Goal: Task Accomplishment & Management: Manage account settings

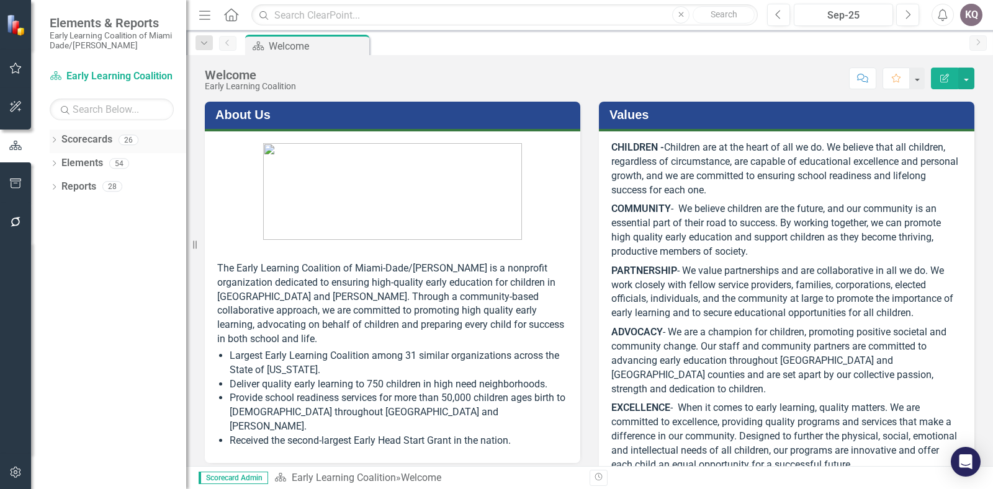
click at [74, 141] on link "Scorecards" at bounding box center [86, 140] width 51 height 14
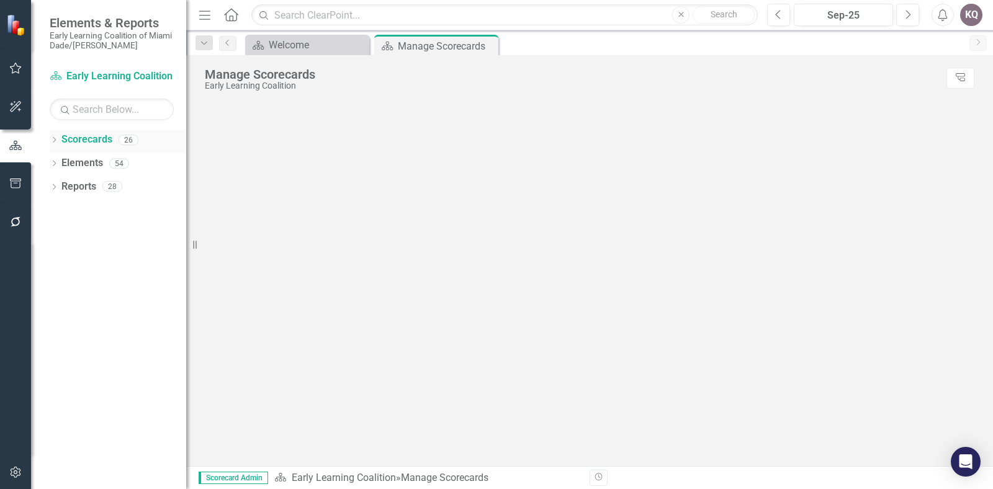
click at [63, 138] on link "Scorecards" at bounding box center [86, 140] width 51 height 14
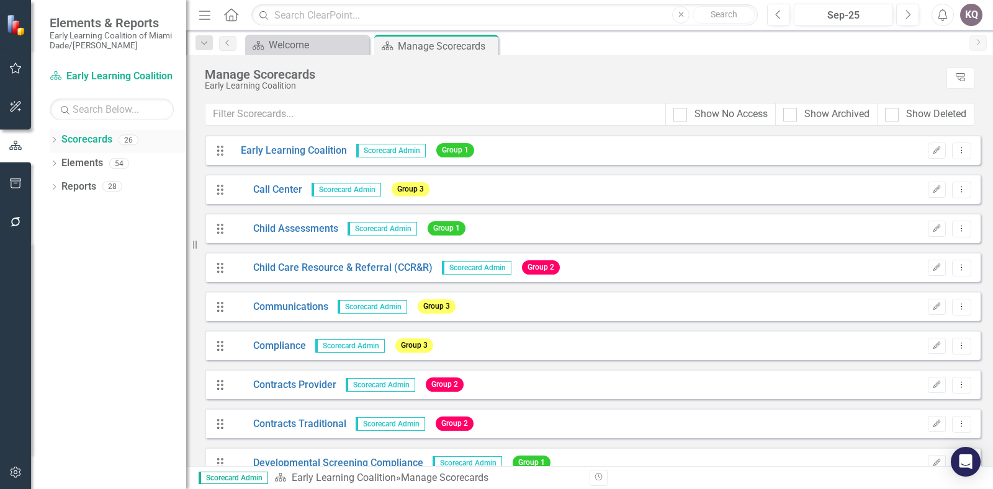
click at [55, 138] on icon "Dropdown" at bounding box center [54, 141] width 9 height 7
click at [58, 164] on icon "Dropdown" at bounding box center [60, 162] width 9 height 7
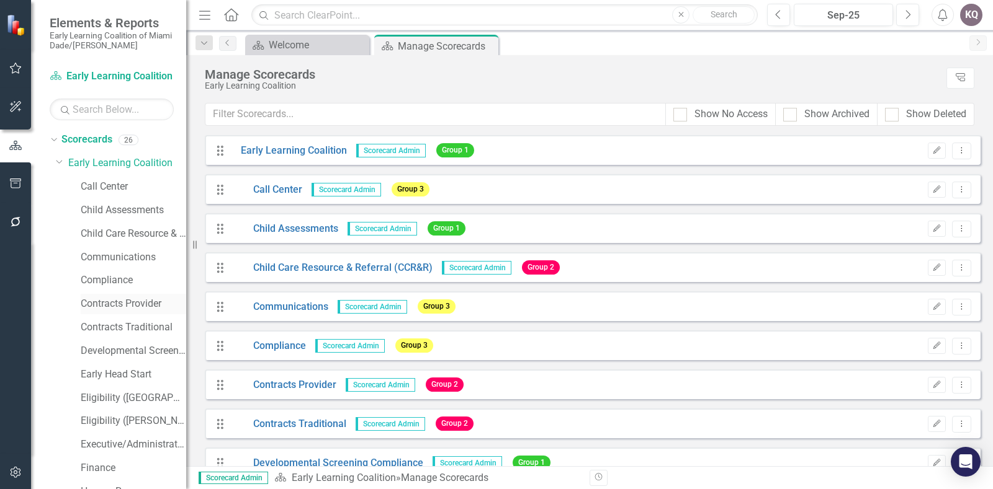
click at [96, 302] on link "Contracts Provider" at bounding box center [133, 304] width 105 height 14
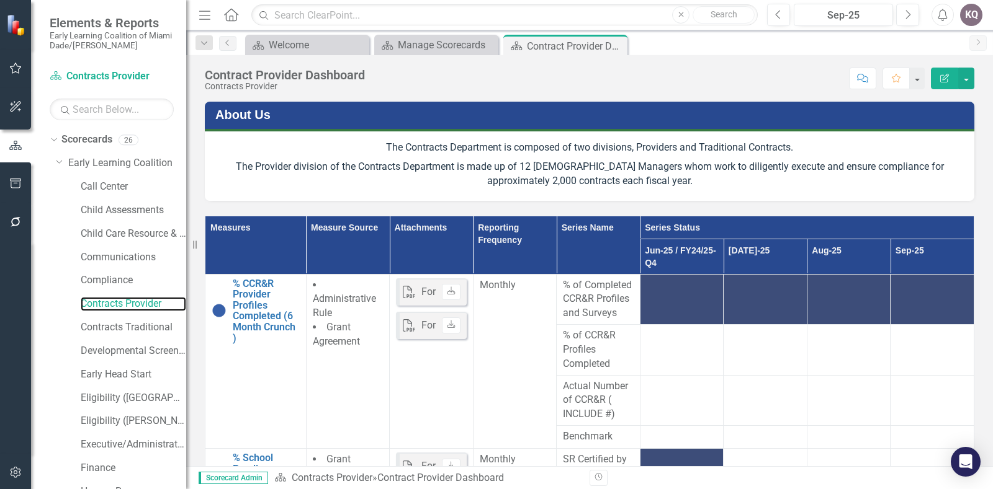
scroll to position [321, 0]
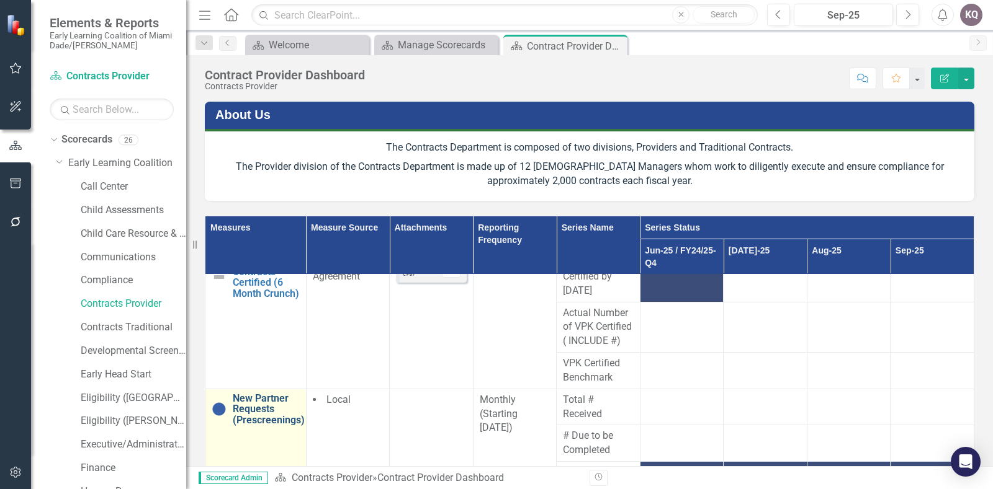
click at [262, 426] on link "New Partner Requests (Prescreenings)" at bounding box center [269, 409] width 72 height 33
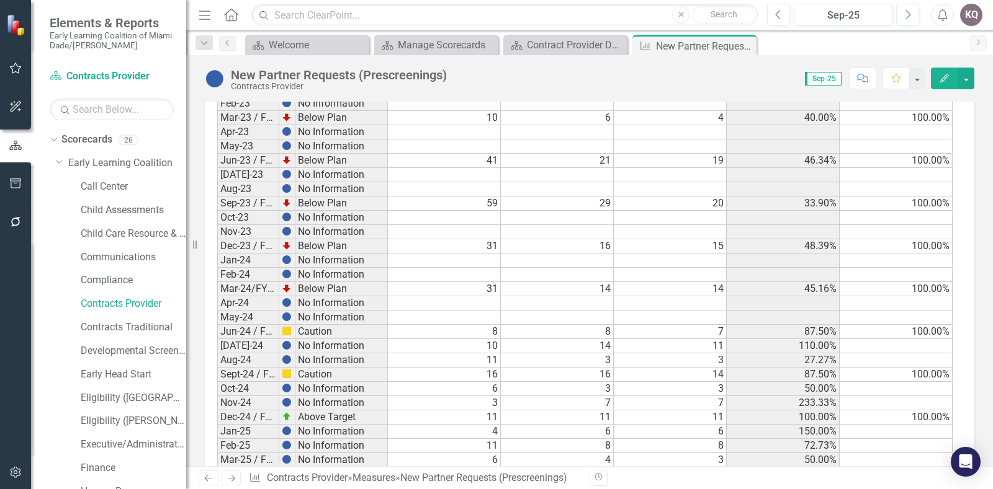
scroll to position [1280, 0]
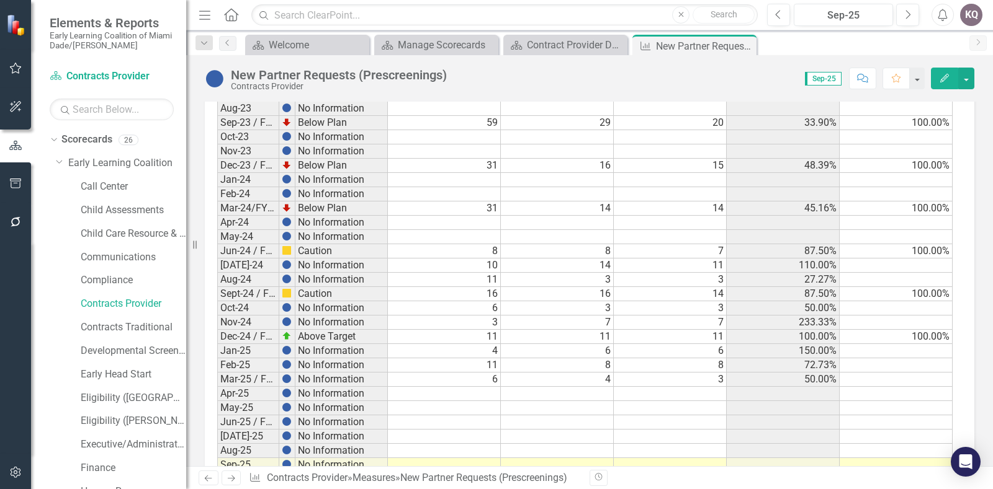
click at [475, 387] on td at bounding box center [444, 394] width 113 height 14
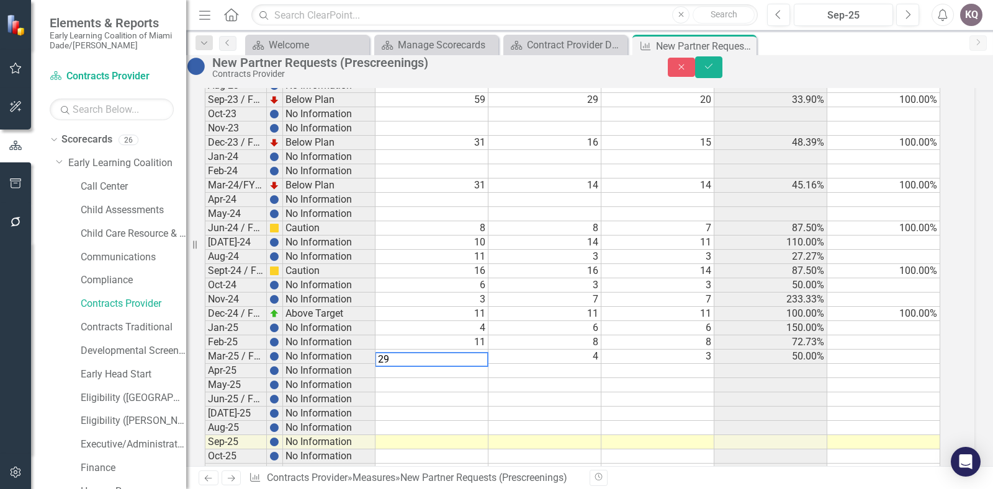
type textarea "29"
click at [547, 378] on td at bounding box center [544, 371] width 113 height 14
type textarea "2"
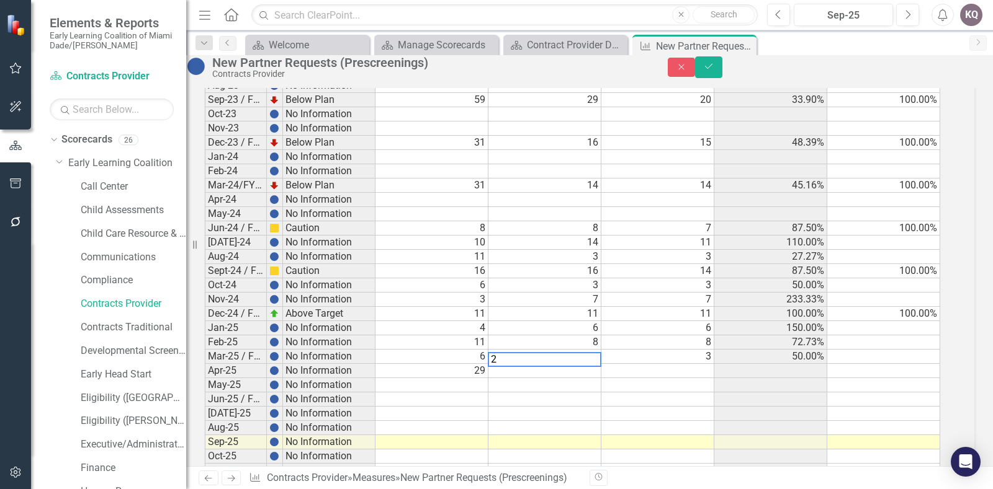
click at [630, 378] on td at bounding box center [657, 371] width 113 height 14
drag, startPoint x: 670, startPoint y: 419, endPoint x: 662, endPoint y: 422, distance: 8.9
click at [670, 421] on td at bounding box center [657, 414] width 113 height 14
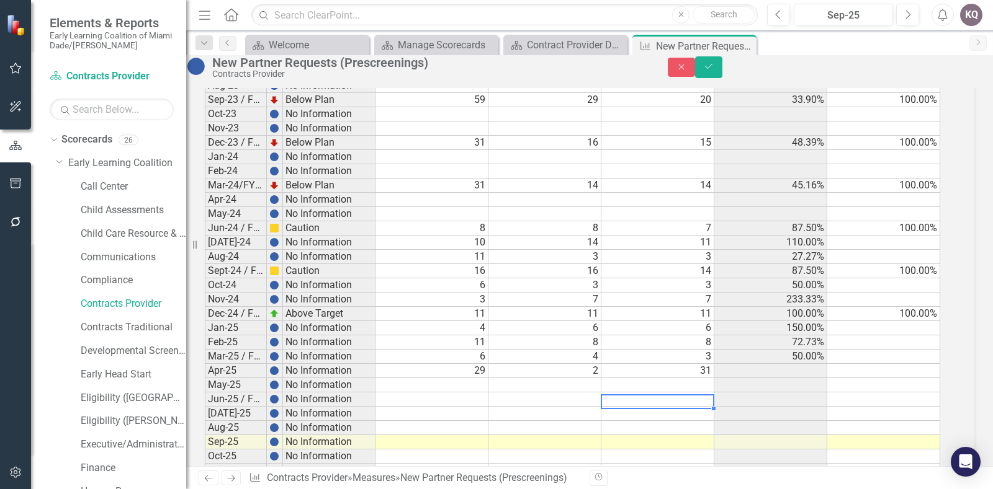
click at [689, 378] on td "31" at bounding box center [657, 371] width 113 height 14
type textarea "3"
type textarea "29"
click at [704, 378] on td "29" at bounding box center [657, 371] width 113 height 14
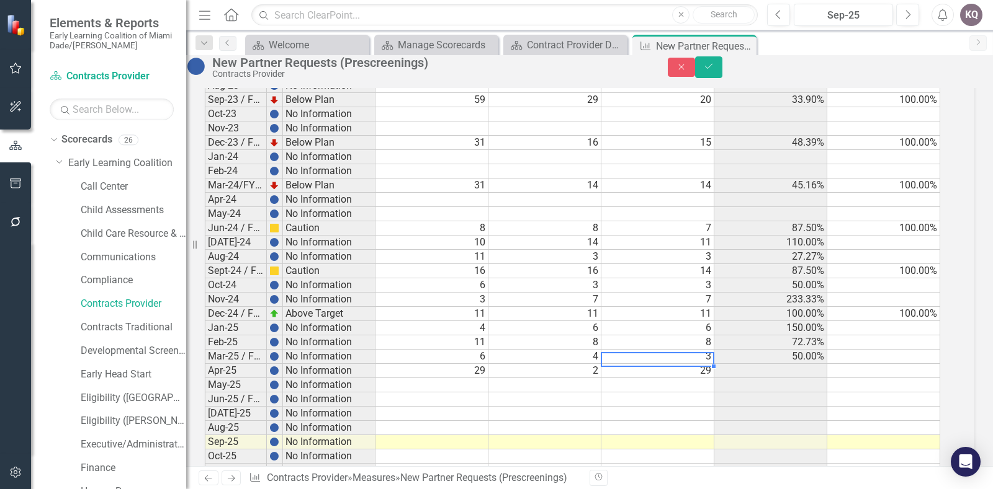
click at [704, 378] on td "29" at bounding box center [657, 371] width 113 height 14
type textarea "28"
click at [722, 78] on button "Save" at bounding box center [708, 67] width 27 height 22
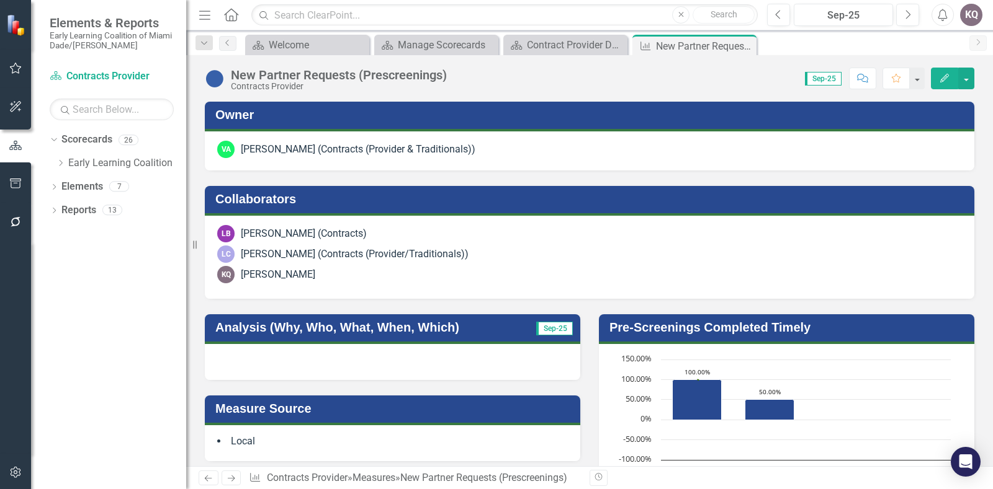
scroll to position [1356, 0]
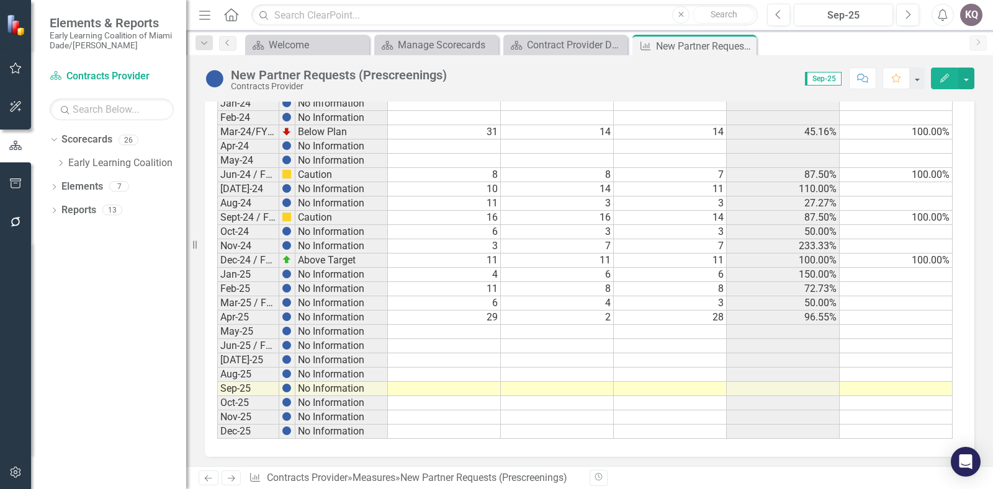
click at [646, 311] on td "28" at bounding box center [670, 318] width 113 height 14
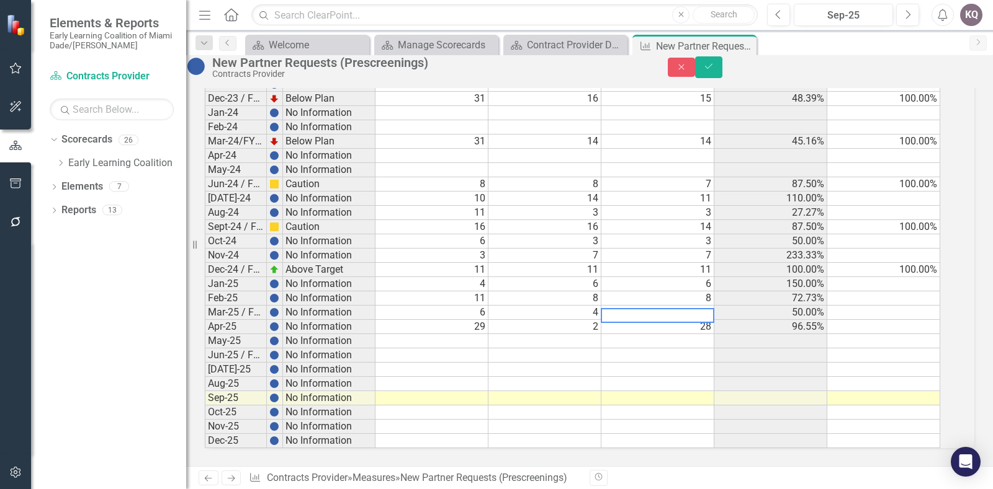
click at [646, 308] on textarea at bounding box center [658, 315] width 114 height 15
type textarea "23"
click at [714, 71] on icon "Save" at bounding box center [708, 66] width 11 height 9
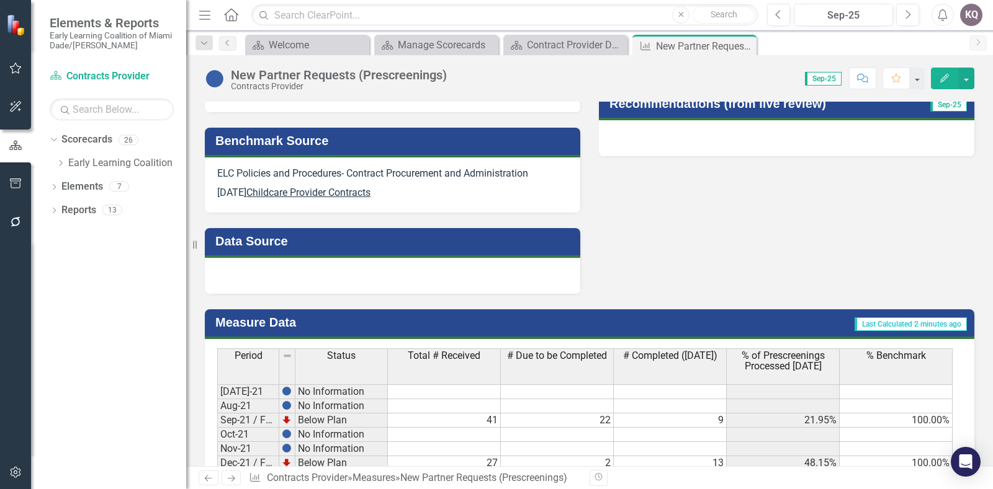
scroll to position [959, 0]
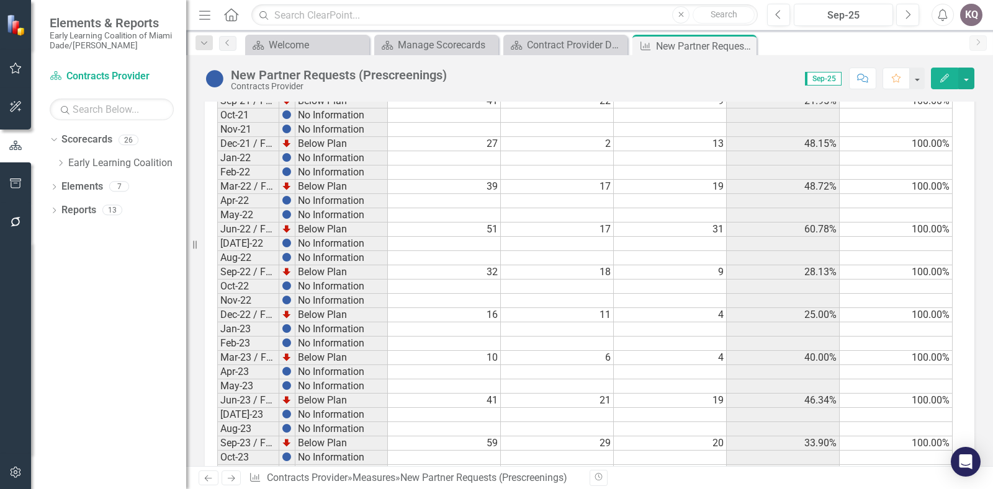
click at [426, 394] on td "41" at bounding box center [444, 401] width 113 height 14
click at [217, 413] on div "Period Status Total # Received # Due to be Completed # Completed ([DATE]) % of …" at bounding box center [217, 432] width 0 height 807
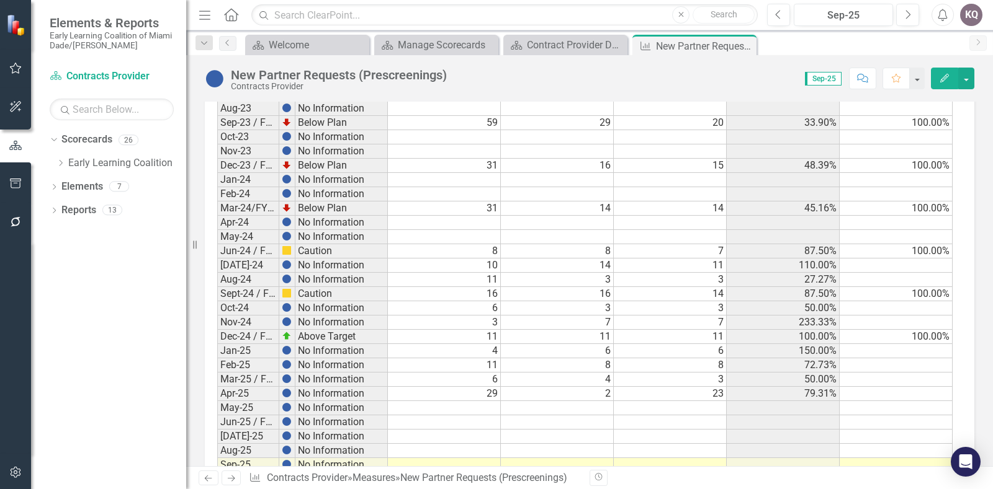
click at [411, 387] on td "29" at bounding box center [444, 394] width 113 height 14
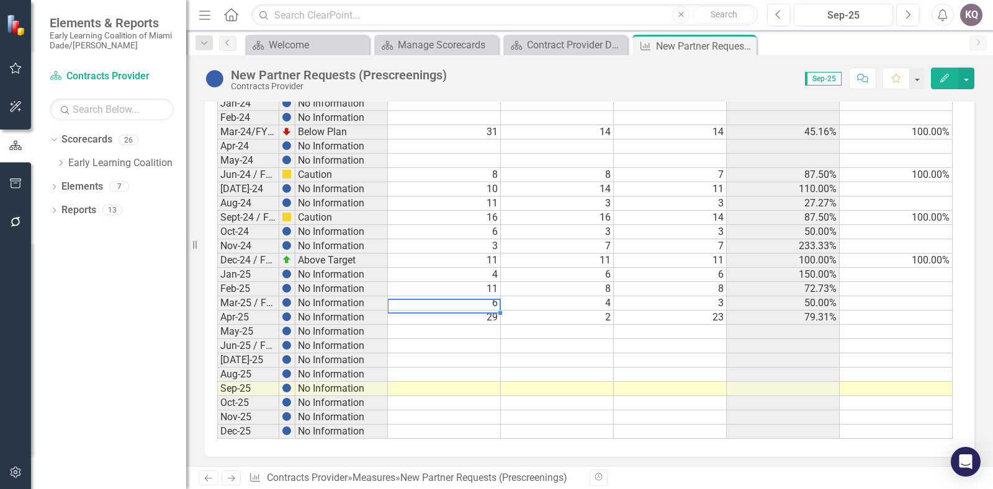
click at [243, 339] on td "Jun-25 / FY24/25-Q4" at bounding box center [248, 346] width 62 height 14
click at [241, 354] on td "[DATE]-25" at bounding box center [248, 361] width 62 height 14
click at [239, 382] on td "Sep-25" at bounding box center [248, 389] width 62 height 14
click at [441, 311] on td "29" at bounding box center [444, 318] width 113 height 14
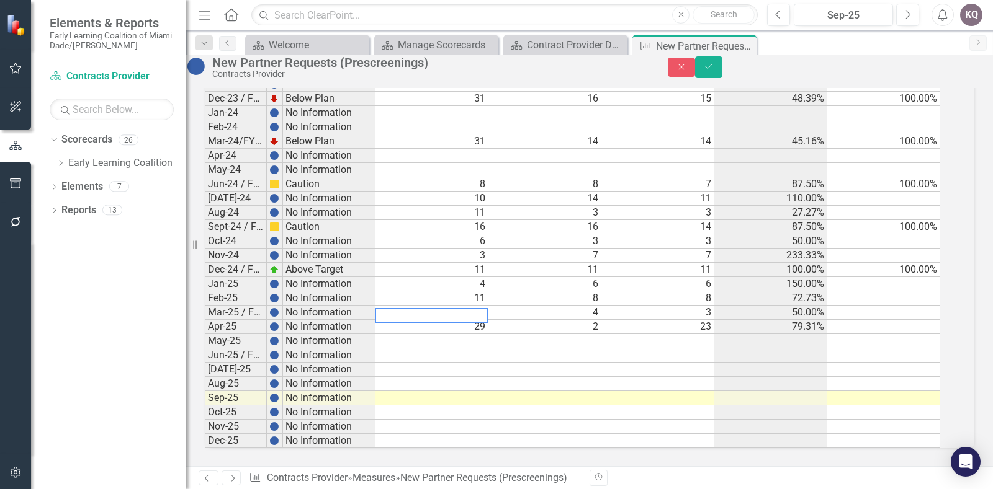
scroll to position [1357, 0]
type textarea "2"
click at [554, 320] on td "2" at bounding box center [544, 327] width 113 height 14
type textarea "2"
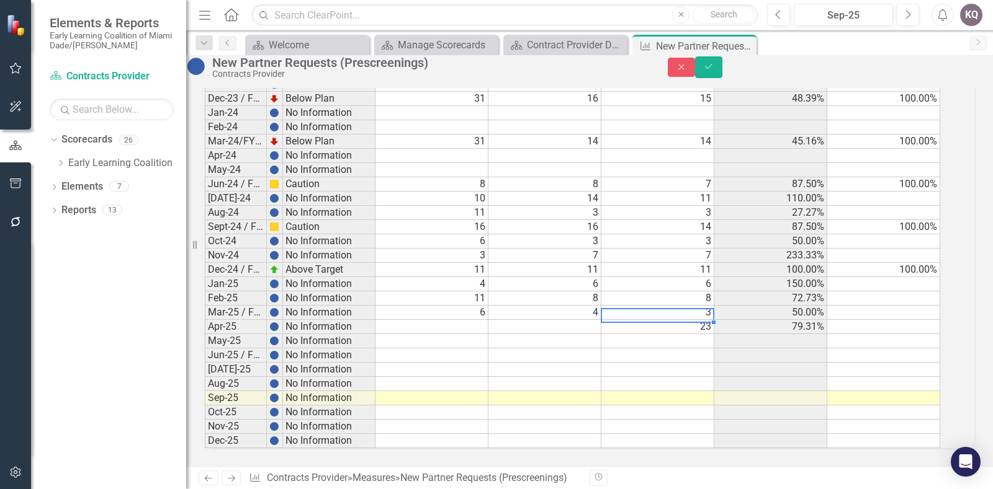
click at [714, 320] on td "23" at bounding box center [657, 327] width 113 height 14
type textarea "2"
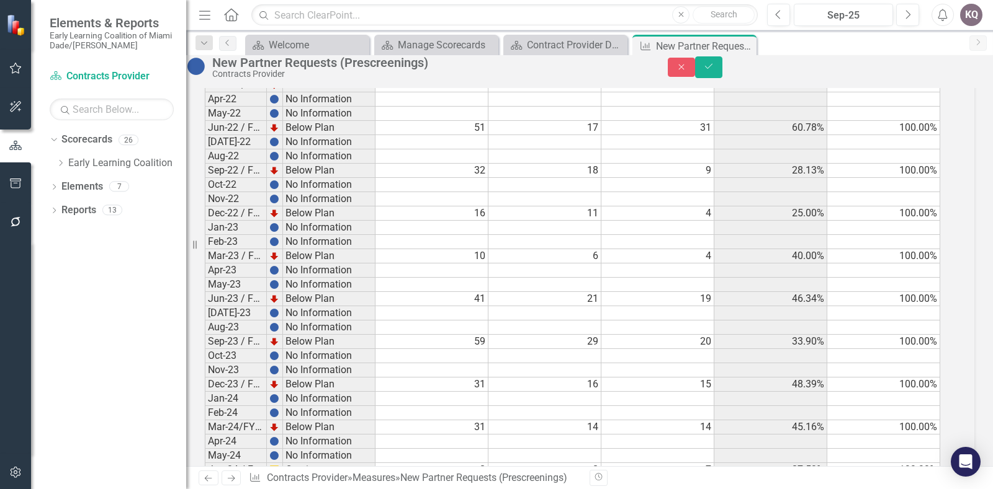
click at [943, 73] on div "Close Save" at bounding box center [829, 67] width 325 height 22
click at [722, 78] on button "Save" at bounding box center [708, 67] width 27 height 22
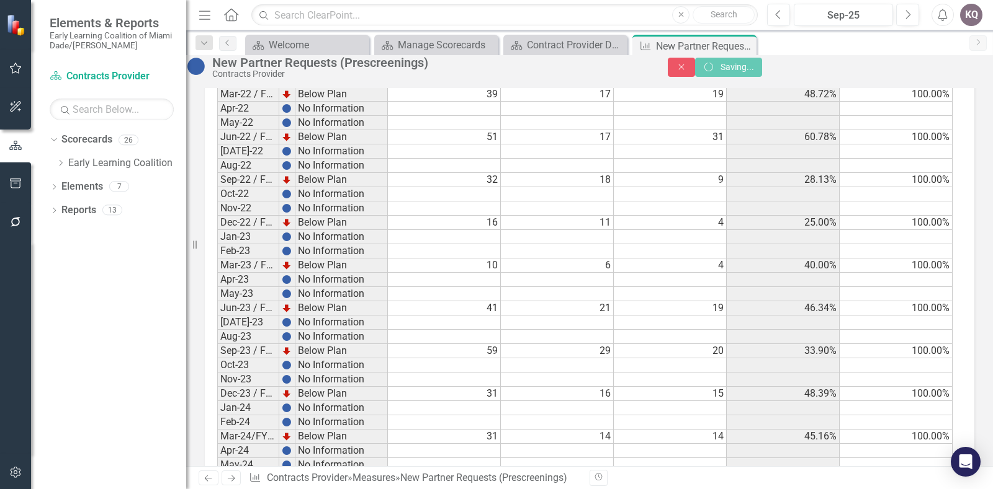
scroll to position [1037, 0]
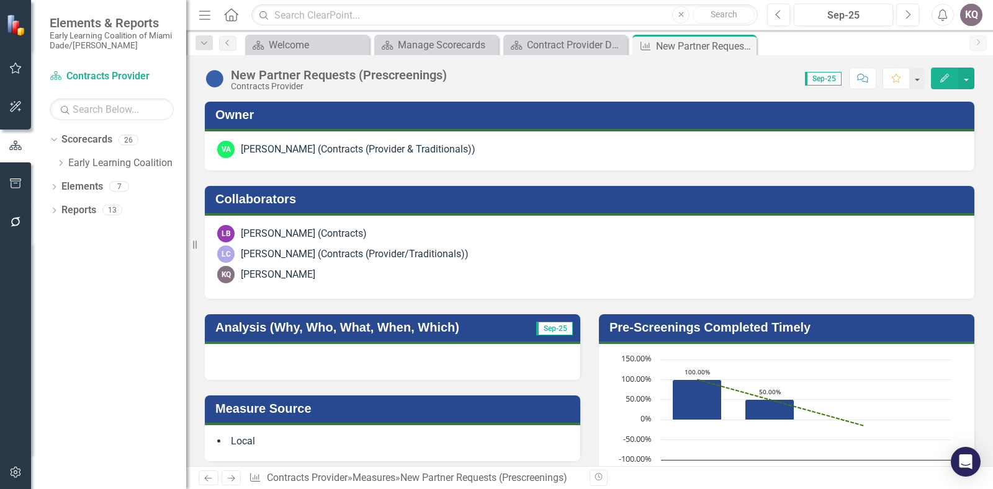
click at [347, 364] on div at bounding box center [392, 362] width 375 height 36
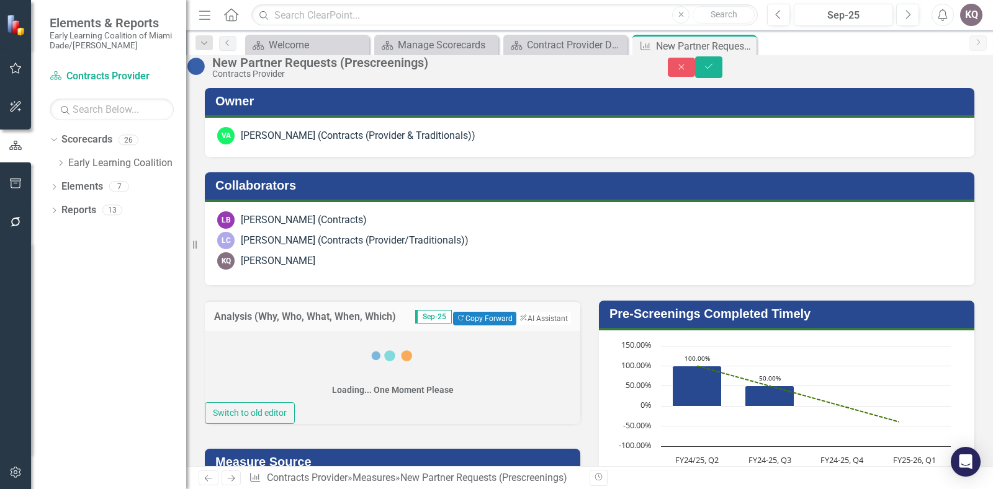
click at [310, 374] on div "Loading... One Moment Please" at bounding box center [392, 366] width 375 height 71
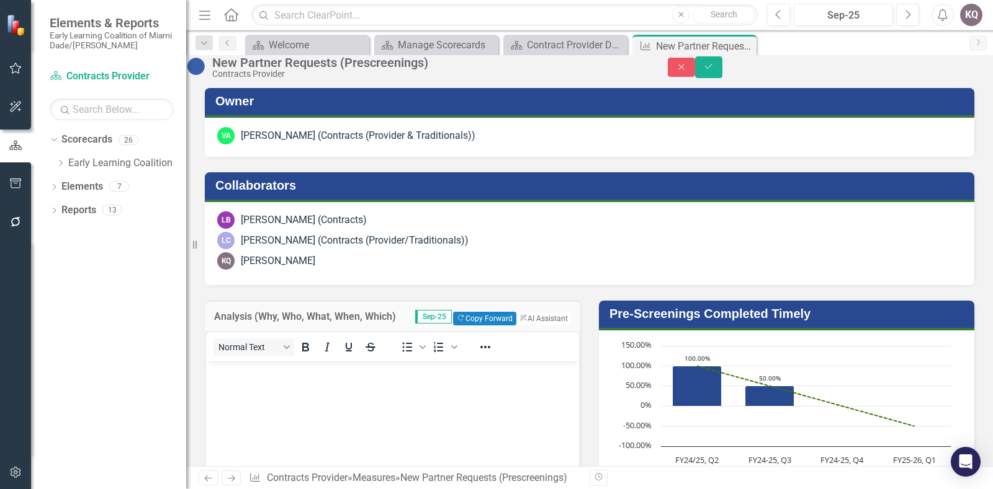
scroll to position [0, 0]
click at [259, 376] on p "Rich Text Area. Press ALT-0 for help." at bounding box center [392, 371] width 367 height 15
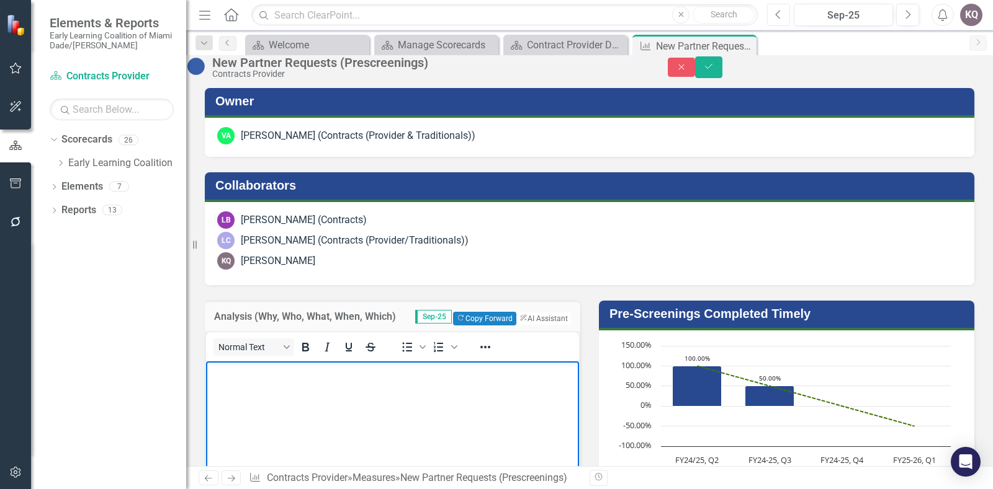
click at [776, 14] on icon "Previous" at bounding box center [778, 14] width 7 height 11
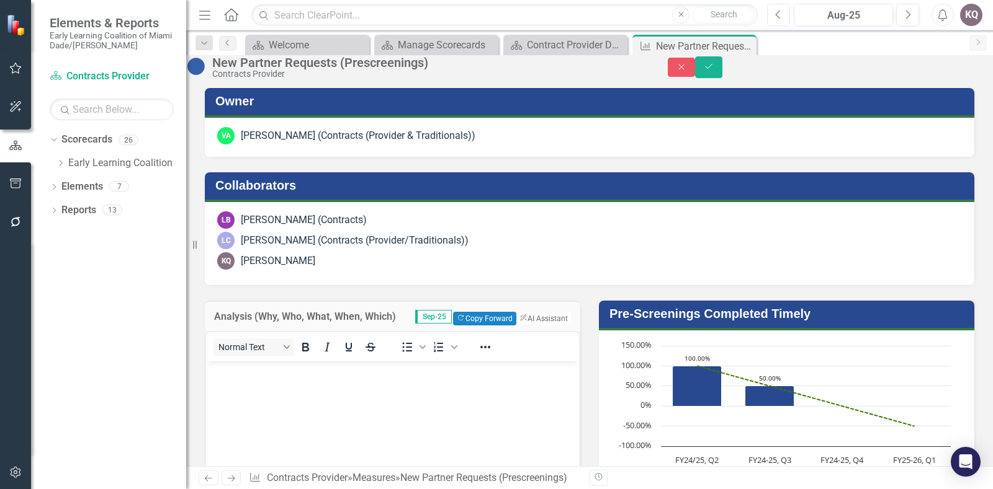
click at [776, 14] on icon "Previous" at bounding box center [778, 14] width 7 height 11
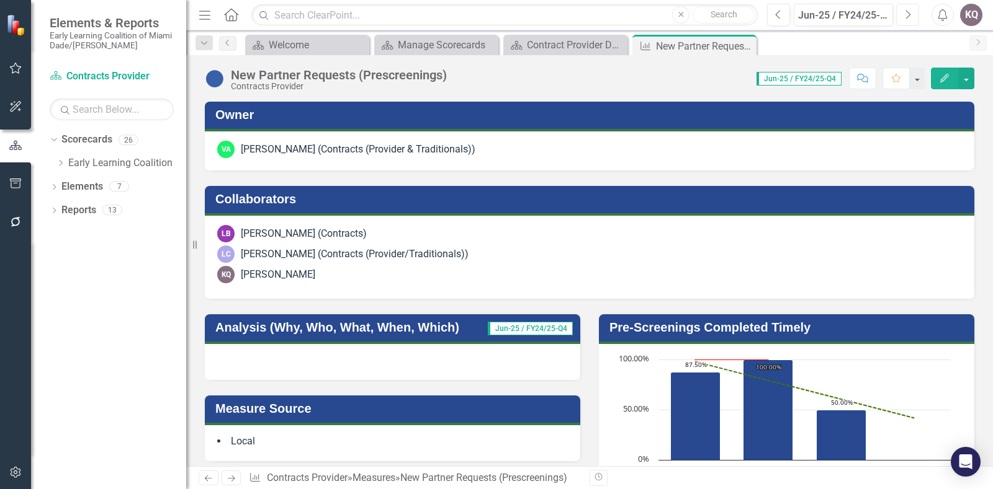
click at [904, 13] on icon "Next" at bounding box center [907, 14] width 7 height 11
click at [900, 18] on button "Next" at bounding box center [907, 15] width 23 height 22
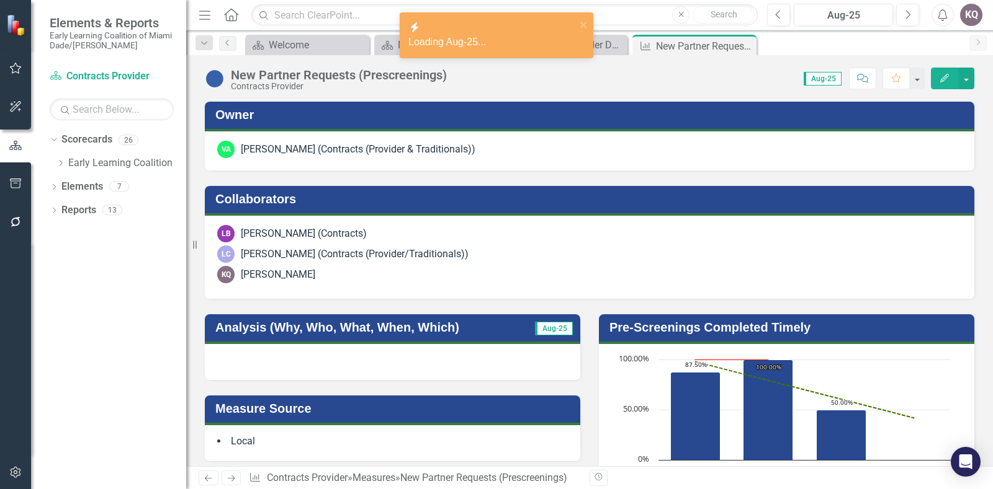
click at [767, 16] on div "Previous Aug-25 Next Alerts KQ User Edit Profile Disable Sound Silence Alerts H…" at bounding box center [869, 15] width 231 height 22
click at [774, 18] on button "Previous" at bounding box center [778, 15] width 23 height 22
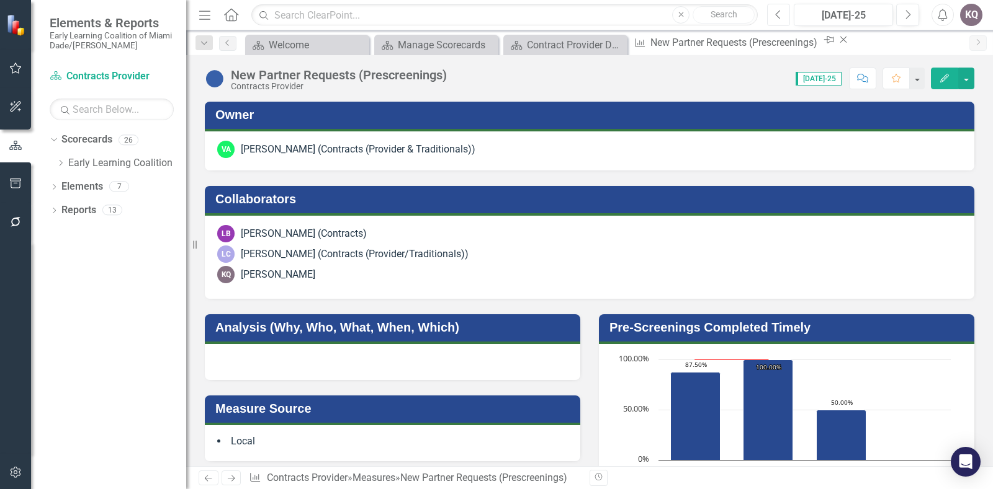
click at [774, 18] on button "Previous" at bounding box center [778, 15] width 23 height 22
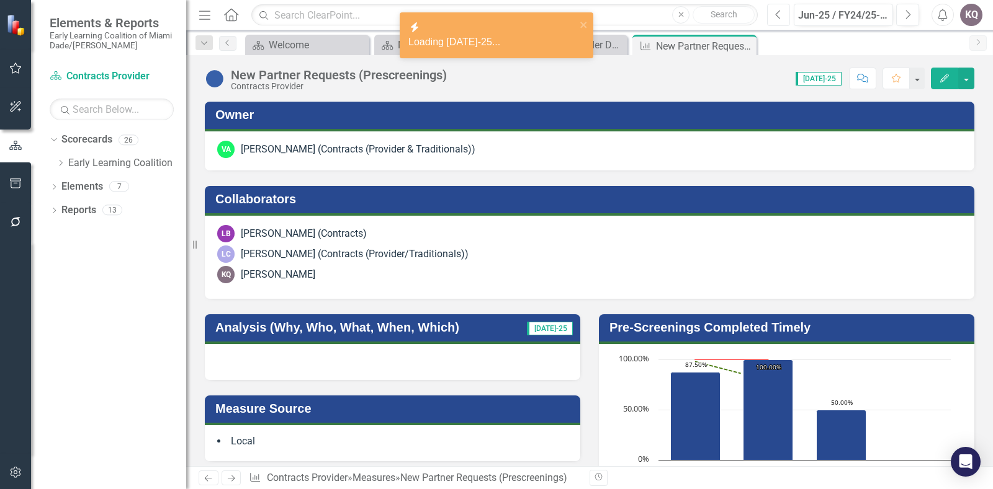
click at [774, 18] on button "Previous" at bounding box center [778, 15] width 23 height 22
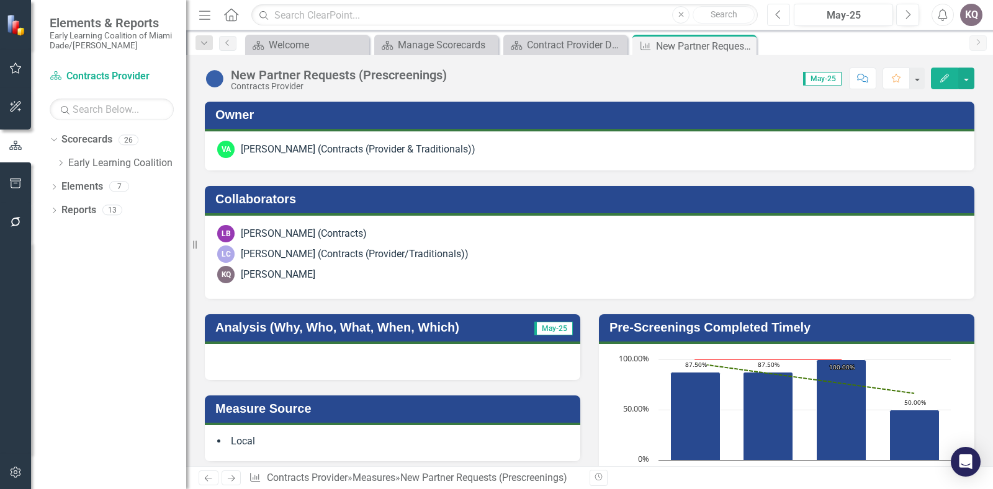
click at [774, 18] on button "Previous" at bounding box center [778, 15] width 23 height 22
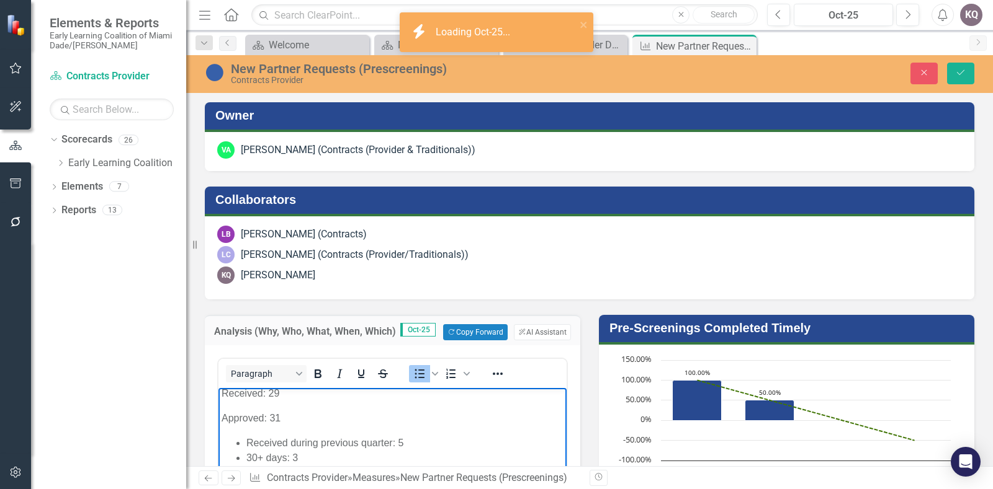
scroll to position [137, 0]
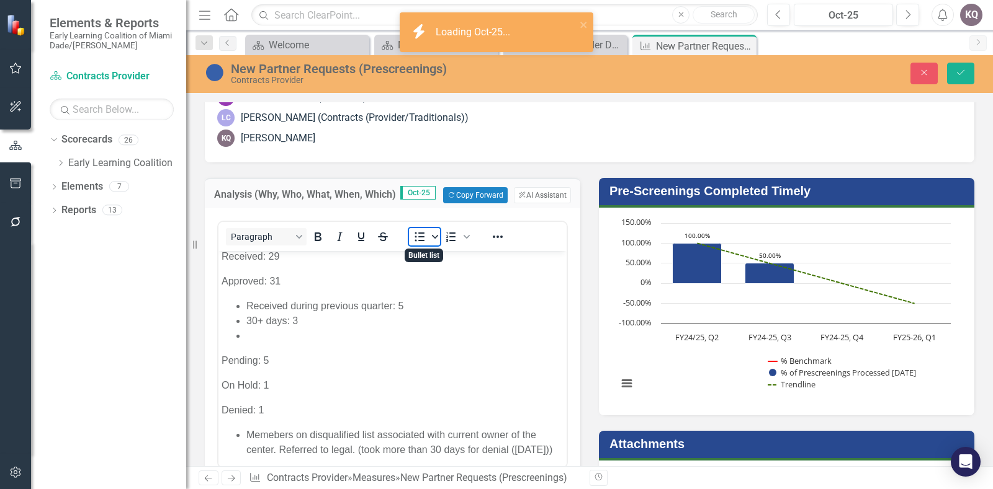
click at [435, 230] on span "Bullet list" at bounding box center [435, 236] width 10 height 17
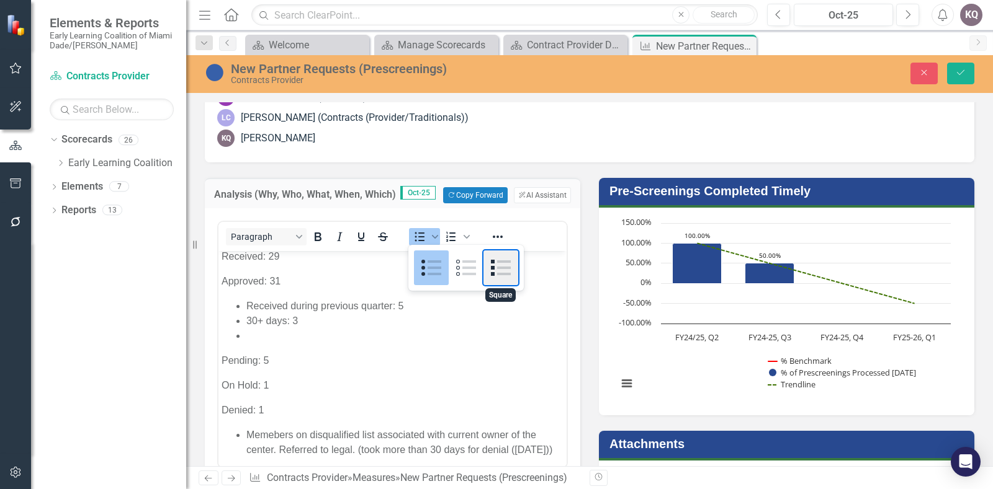
click at [489, 266] on div "Square" at bounding box center [500, 268] width 35 height 35
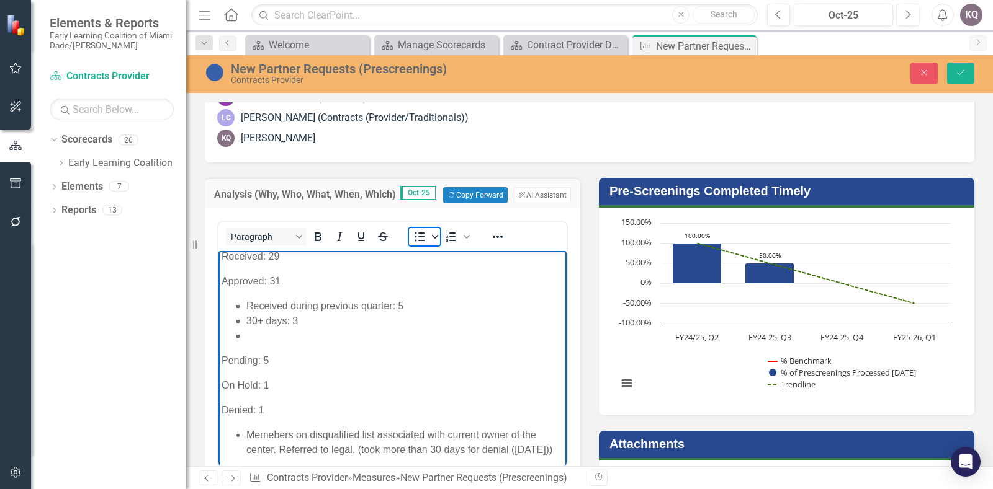
click at [432, 238] on icon "Bullet list" at bounding box center [435, 237] width 6 height 6
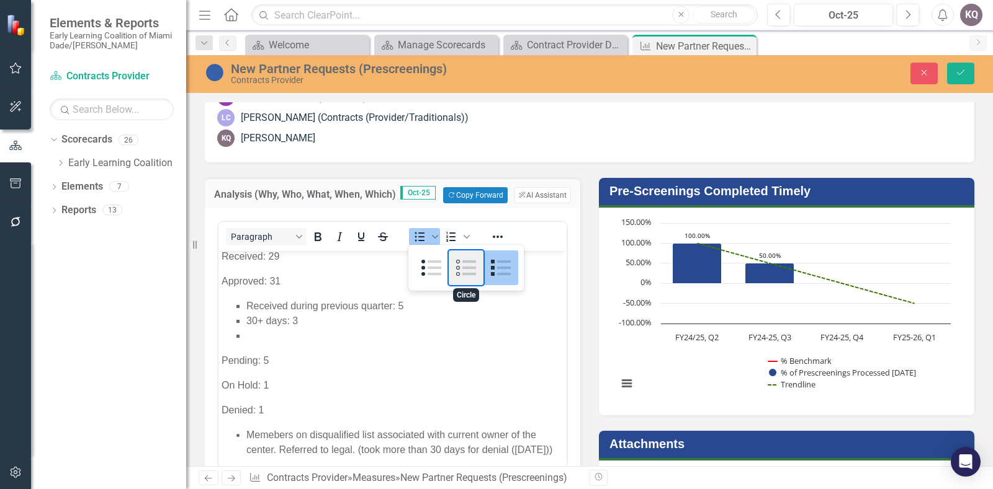
drag, startPoint x: 465, startPoint y: 271, endPoint x: 248, endPoint y: 20, distance: 331.6
click at [465, 271] on div "Circle" at bounding box center [466, 268] width 35 height 35
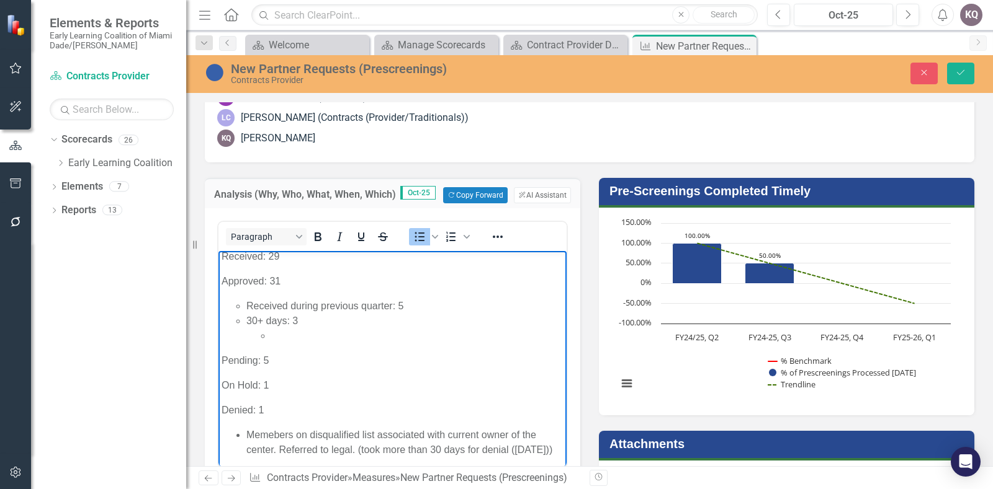
click at [308, 355] on p "Pending: 5" at bounding box center [392, 361] width 342 height 15
drag, startPoint x: 296, startPoint y: 458, endPoint x: 244, endPoint y: 434, distance: 57.7
click at [244, 434] on ul "Memebers on disqualified list associated with current owner of the center. Refe…" at bounding box center [392, 443] width 342 height 30
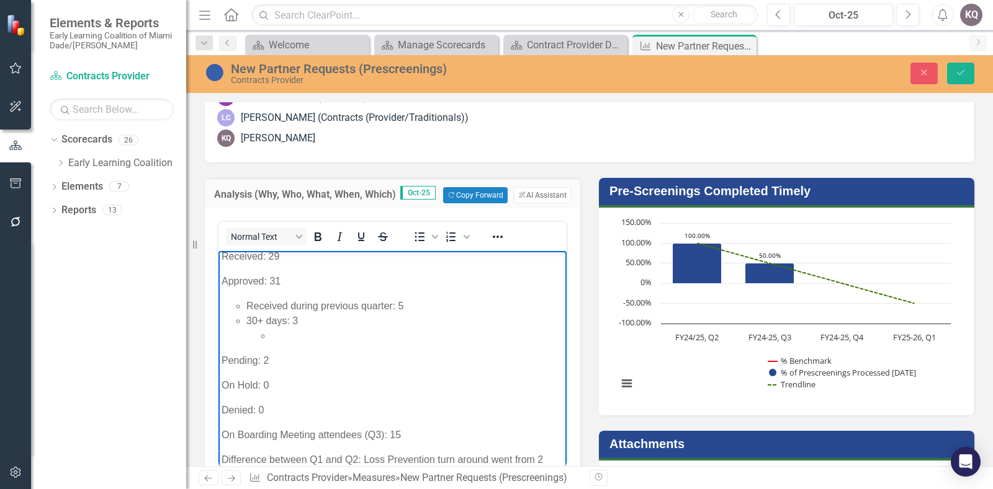
drag, startPoint x: 417, startPoint y: 435, endPoint x: 393, endPoint y: 434, distance: 24.9
click at [419, 435] on p "On Boarding Meeting attendees (Q3): 15" at bounding box center [392, 435] width 342 height 15
click at [378, 432] on p "On Boarding Meeting attendees (Q3): 15" at bounding box center [392, 435] width 342 height 15
click at [408, 434] on p "On Boarding Meeting attendees (Q1): 15" at bounding box center [392, 435] width 342 height 15
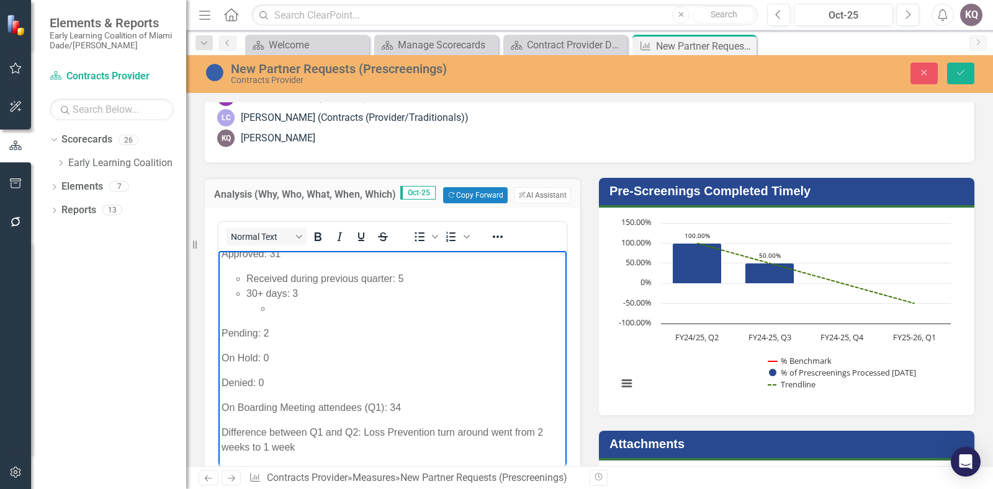
drag, startPoint x: 356, startPoint y: 452, endPoint x: 215, endPoint y: 427, distance: 142.9
click at [218, 427] on html "Received: 29 Approved: 31 Received during previous quarter: 5 30+ days: 3 Pendi…" at bounding box center [392, 343] width 348 height 249
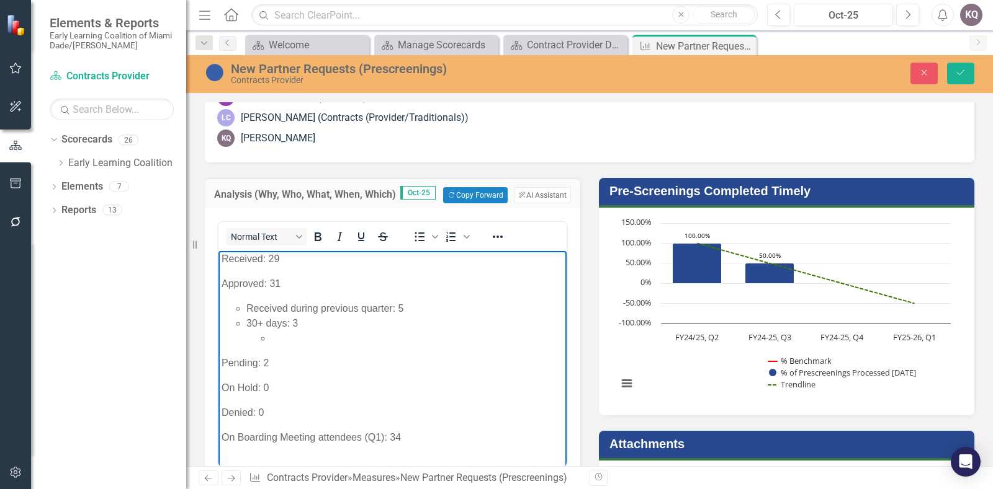
scroll to position [0, 0]
drag, startPoint x: 478, startPoint y: 437, endPoint x: 465, endPoint y: 423, distance: 19.3
click at [478, 437] on p "On Boarding Meeting attendees (Q1): 34" at bounding box center [392, 440] width 342 height 15
click at [273, 336] on li "Rich Text Area. Press ALT-0 for help." at bounding box center [417, 341] width 292 height 15
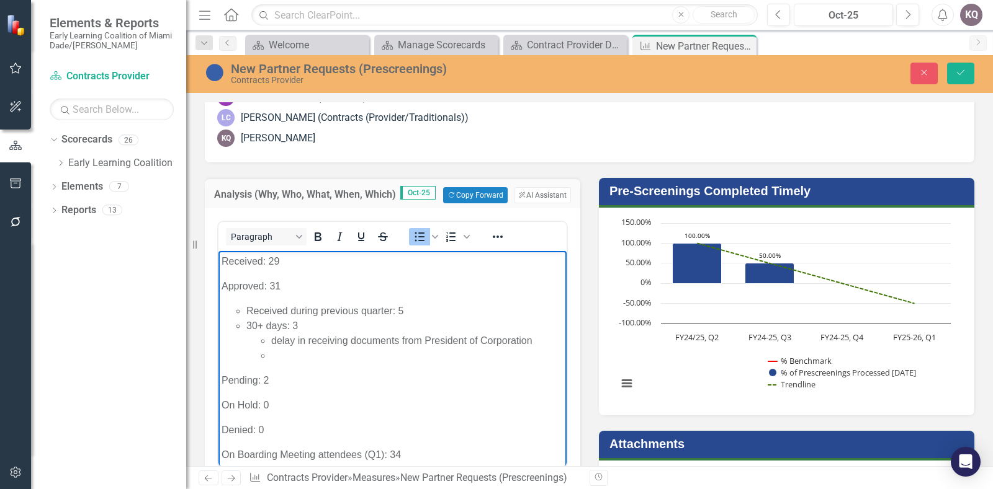
click at [282, 350] on li "Rich Text Area. Press ALT-0 for help." at bounding box center [417, 356] width 292 height 15
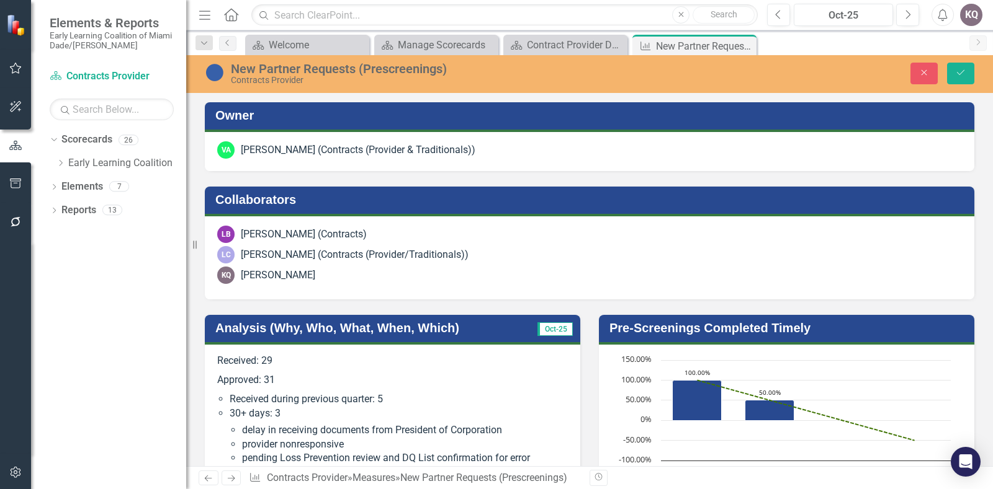
scroll to position [1475, 0]
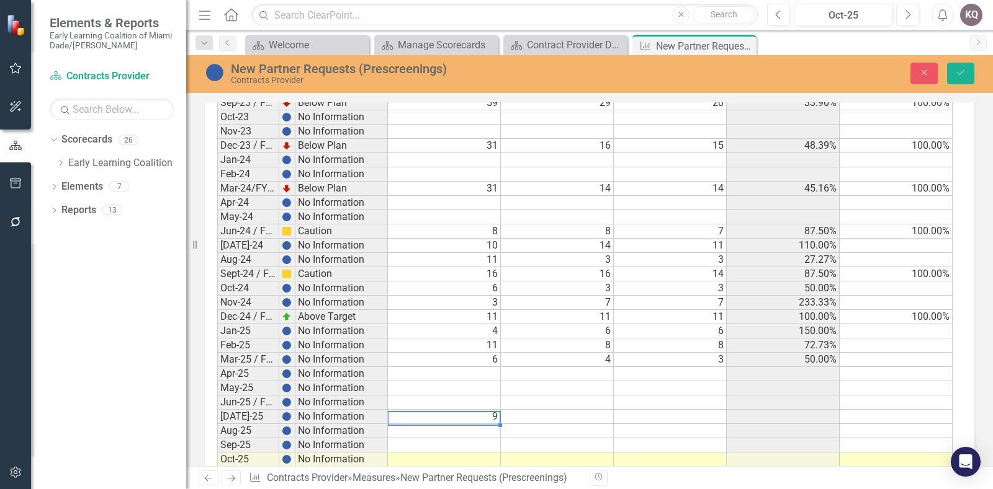
click at [447, 410] on td "9" at bounding box center [444, 417] width 113 height 14
click at [514, 339] on td "8" at bounding box center [557, 346] width 113 height 14
click at [958, 70] on icon "Save" at bounding box center [960, 72] width 11 height 9
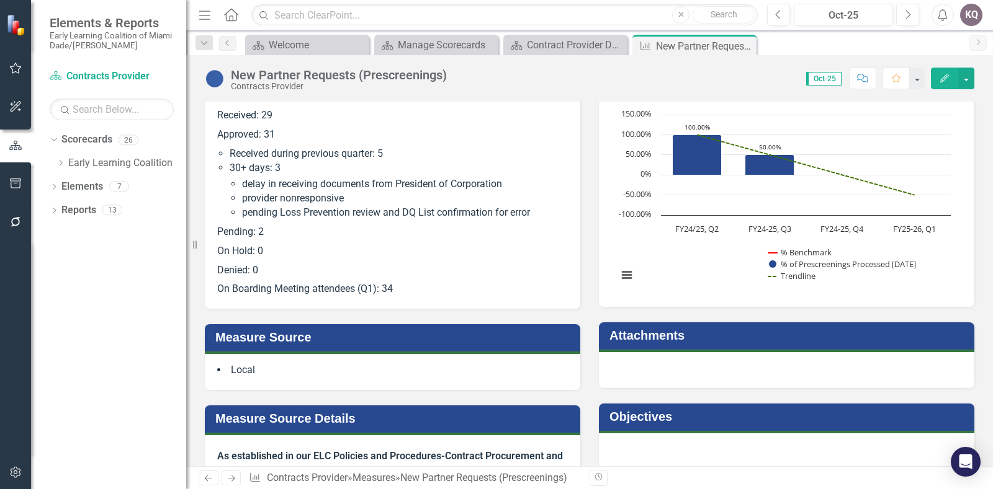
scroll to position [229, 0]
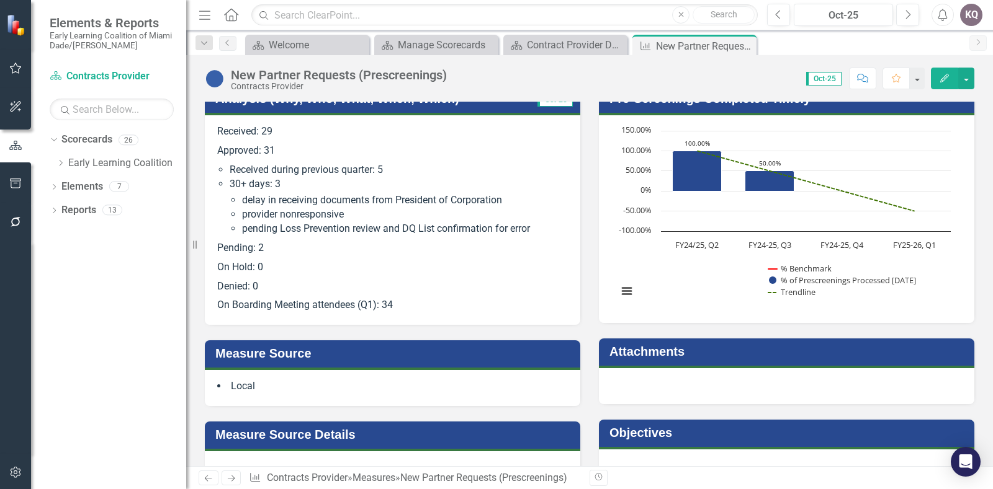
click at [295, 248] on p "Pending: 2" at bounding box center [392, 248] width 350 height 19
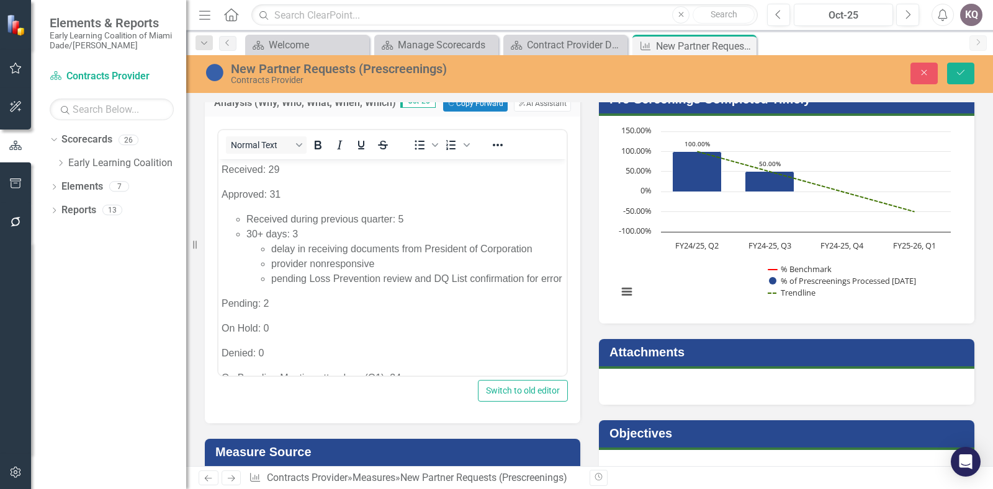
scroll to position [0, 0]
click at [284, 311] on body "Received: 29 Approved: 31 Received during previous quarter: 5 30+ days: 3 delay…" at bounding box center [392, 278] width 348 height 239
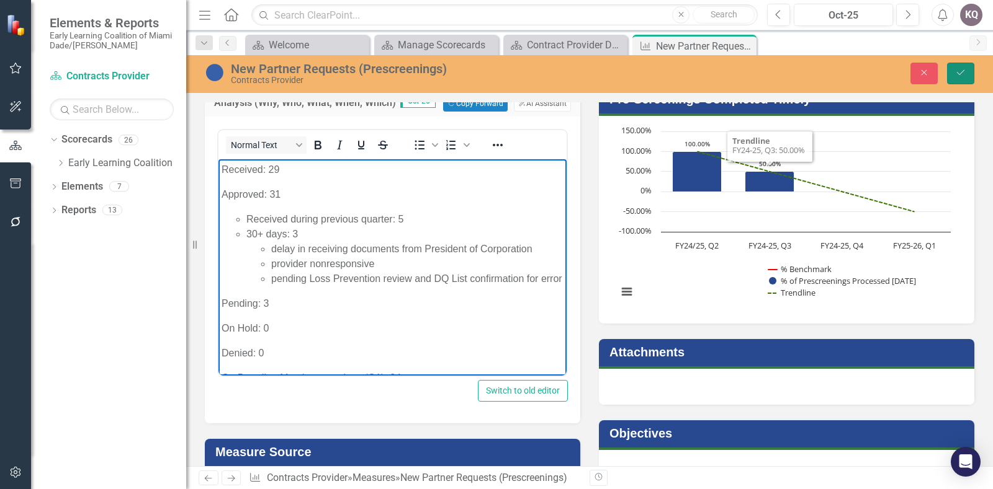
click at [962, 71] on icon "Save" at bounding box center [960, 72] width 11 height 9
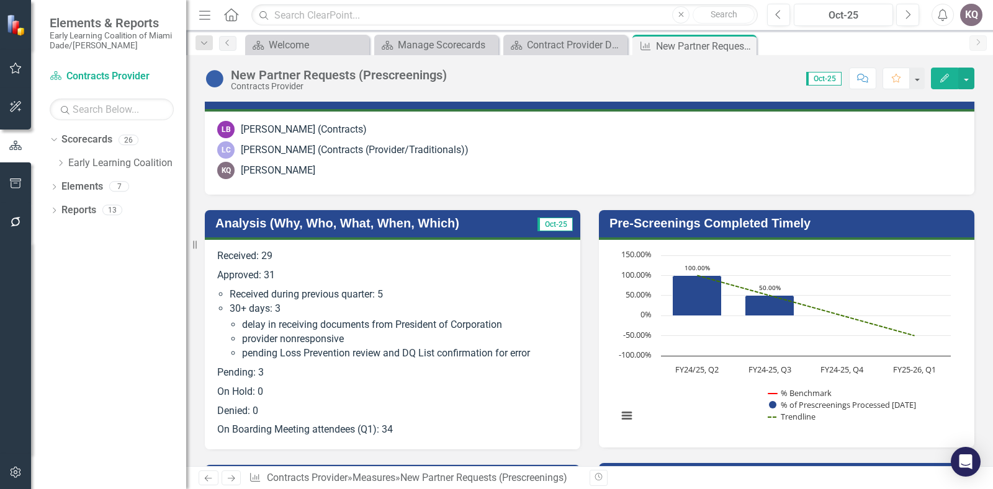
scroll to position [128, 0]
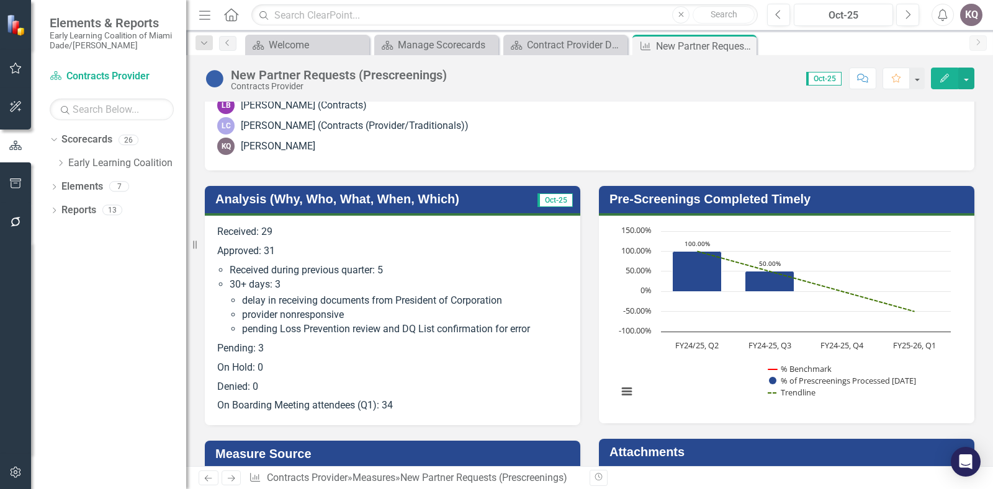
click at [6, 285] on div at bounding box center [15, 348] width 31 height 212
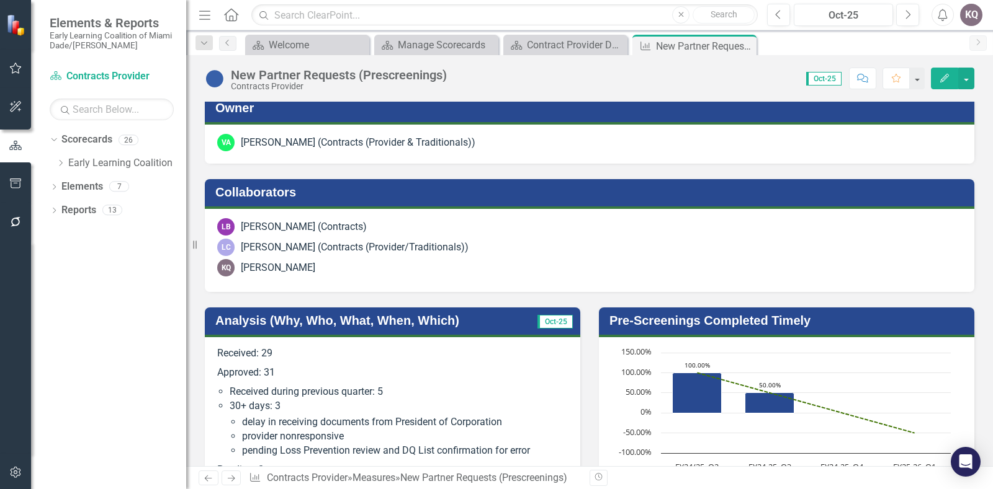
scroll to position [0, 0]
